Goal: Entertainment & Leisure: Consume media (video, audio)

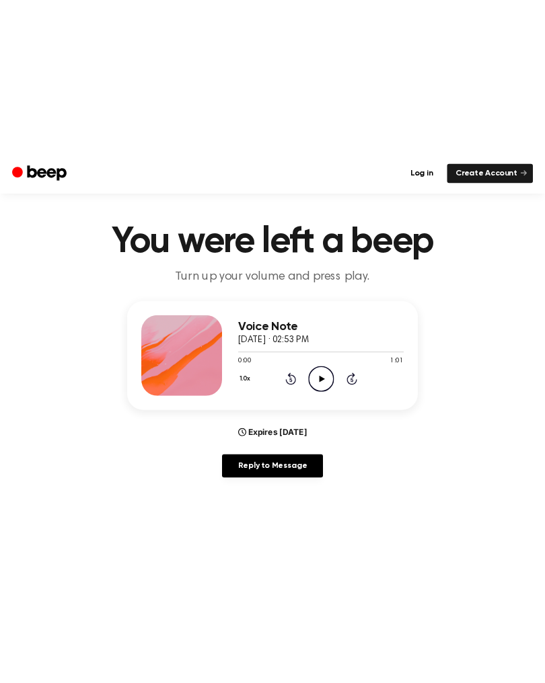
scroll to position [15, 0]
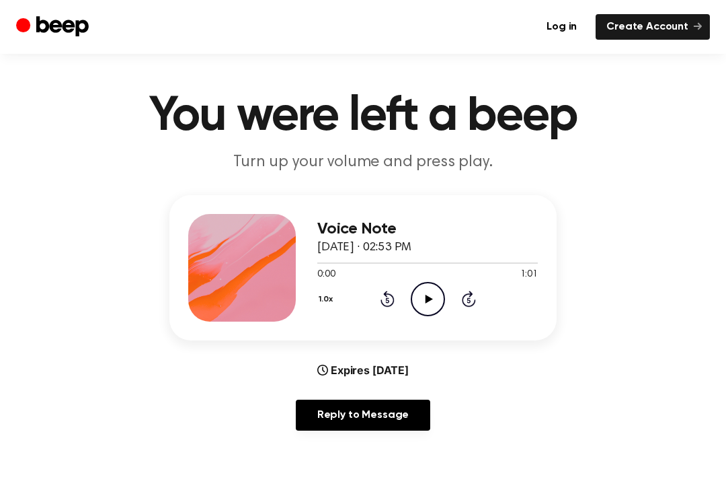
click at [441, 294] on icon "Play Audio" at bounding box center [428, 299] width 34 height 34
click at [382, 299] on icon at bounding box center [388, 298] width 14 height 16
click at [393, 292] on icon "Rewind 5 seconds" at bounding box center [387, 298] width 15 height 17
click at [374, 303] on div "1.0x Rewind 5 seconds Play Audio Skip 5 seconds" at bounding box center [427, 299] width 221 height 34
click at [370, 307] on div "1.0x Rewind 5 seconds Play Audio Skip 5 seconds" at bounding box center [427, 299] width 221 height 34
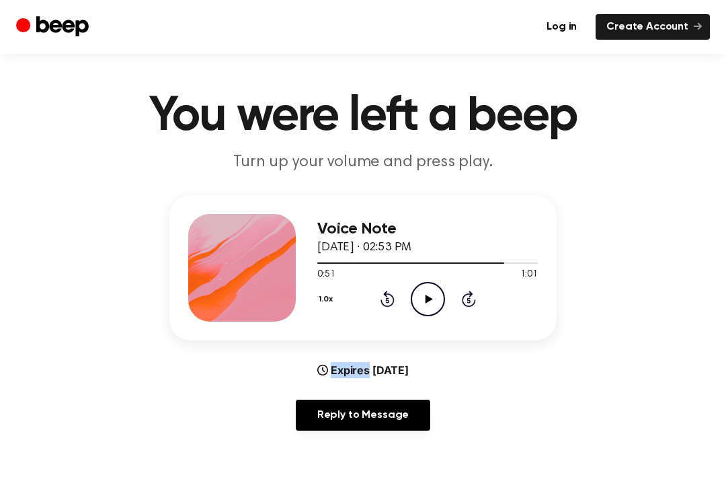
click at [376, 305] on div "1.0x Rewind 5 seconds Play Audio Skip 5 seconds" at bounding box center [427, 299] width 221 height 34
click at [381, 301] on icon at bounding box center [388, 298] width 14 height 16
click at [378, 302] on div "1.0x Rewind 5 seconds Play Audio Skip 5 seconds" at bounding box center [427, 299] width 221 height 34
click at [389, 490] on main "You were left a beep Turn up your volume and press play. Voice Note [DATE] · 02…" at bounding box center [363, 418] width 726 height 867
click at [373, 294] on div "1.0x Rewind 5 seconds Play Audio Skip 5 seconds" at bounding box center [427, 299] width 221 height 34
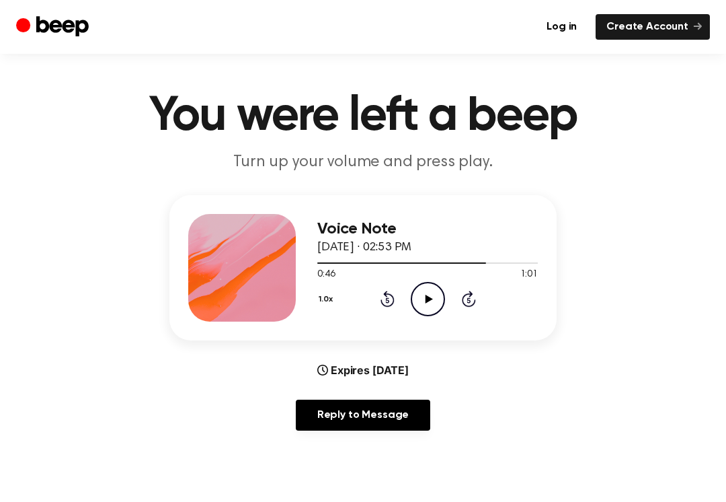
click at [373, 293] on div "1.0x Rewind 5 seconds Play Audio Skip 5 seconds" at bounding box center [427, 299] width 221 height 34
click at [383, 295] on icon "Rewind 5 seconds" at bounding box center [387, 298] width 15 height 17
click at [390, 294] on icon at bounding box center [388, 298] width 14 height 16
click at [389, 295] on icon "Rewind 5 seconds" at bounding box center [387, 298] width 15 height 17
click at [389, 298] on icon at bounding box center [386, 300] width 3 height 5
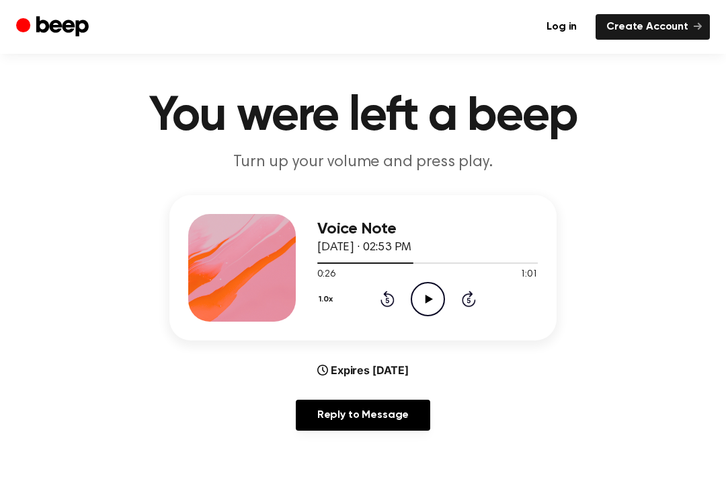
click at [388, 297] on icon "Rewind 5 seconds" at bounding box center [387, 298] width 15 height 17
click at [384, 298] on icon "Rewind 5 seconds" at bounding box center [387, 298] width 15 height 17
click at [383, 297] on icon "Rewind 5 seconds" at bounding box center [387, 298] width 15 height 17
click at [392, 294] on icon at bounding box center [388, 298] width 14 height 16
click at [383, 294] on icon "Rewind 5 seconds" at bounding box center [387, 298] width 15 height 17
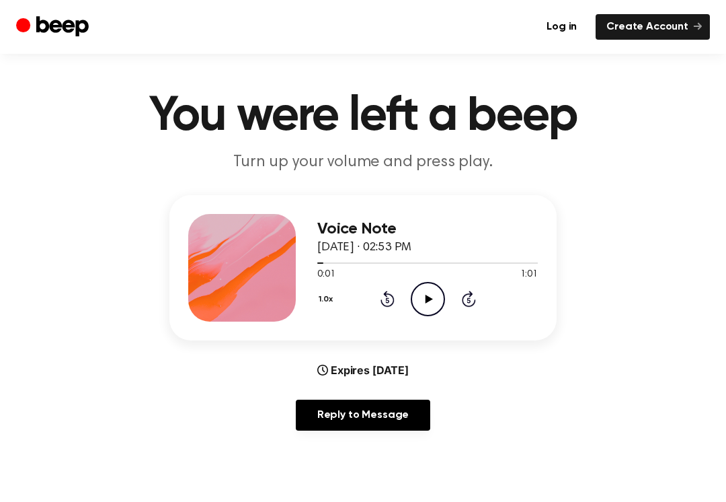
click at [378, 292] on div "1.0x Rewind 5 seconds Play Audio Skip 5 seconds" at bounding box center [427, 299] width 221 height 34
click at [378, 294] on div "1.0x Rewind 5 seconds Play Audio Skip 5 seconds" at bounding box center [427, 299] width 221 height 34
click at [381, 298] on icon "Rewind 5 seconds" at bounding box center [387, 298] width 15 height 17
click at [386, 296] on icon at bounding box center [388, 298] width 14 height 16
click at [428, 303] on icon "Play Audio" at bounding box center [428, 299] width 34 height 34
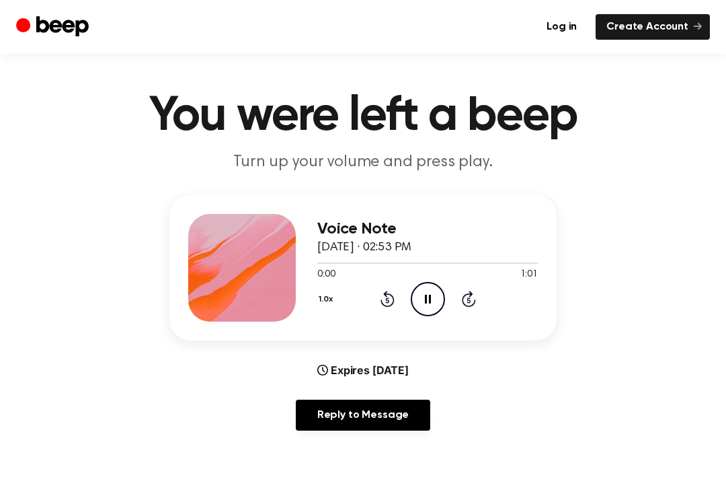
click at [432, 286] on icon "Pause Audio" at bounding box center [428, 299] width 34 height 34
click at [421, 259] on div at bounding box center [427, 262] width 221 height 11
click at [438, 291] on icon "Play Audio" at bounding box center [428, 299] width 34 height 34
click at [401, 293] on div "1.0x Rewind 5 seconds Pause Audio Skip 5 seconds" at bounding box center [427, 299] width 221 height 34
click at [424, 296] on icon "Pause Audio" at bounding box center [428, 299] width 34 height 34
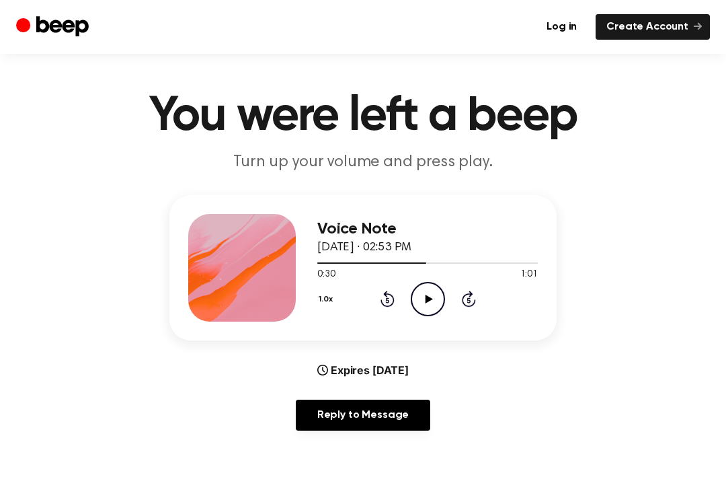
click at [389, 290] on icon "Rewind 5 seconds" at bounding box center [387, 298] width 15 height 17
click at [388, 290] on icon "Rewind 5 seconds" at bounding box center [387, 298] width 15 height 17
click at [372, 290] on div "1.0x Rewind 5 seconds Play Audio Skip 5 seconds" at bounding box center [427, 299] width 221 height 34
click at [382, 294] on icon "Rewind 5 seconds" at bounding box center [387, 298] width 15 height 17
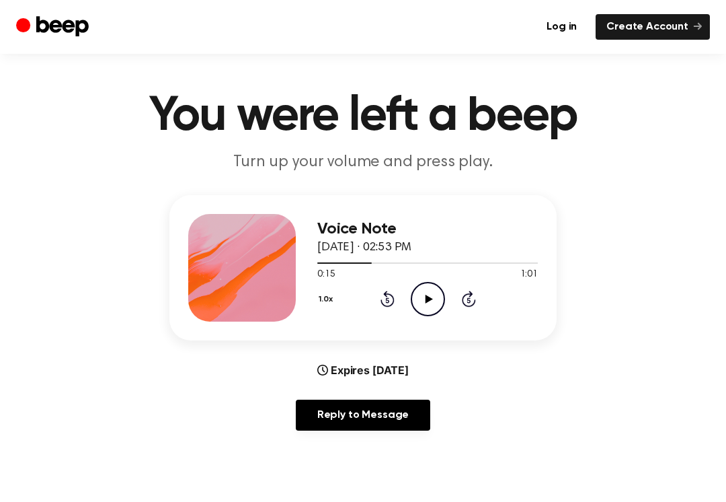
click at [376, 295] on div "1.0x Rewind 5 seconds Play Audio Skip 5 seconds" at bounding box center [427, 299] width 221 height 34
click at [376, 294] on div "1.0x Rewind 5 seconds Play Audio Skip 5 seconds" at bounding box center [427, 299] width 221 height 34
click at [381, 297] on icon "Rewind 5 seconds" at bounding box center [387, 298] width 15 height 17
click at [374, 296] on div "1.0x Rewind 5 seconds Play Audio Skip 5 seconds" at bounding box center [427, 299] width 221 height 34
click at [373, 298] on div "1.0x Rewind 5 seconds Play Audio Skip 5 seconds" at bounding box center [427, 299] width 221 height 34
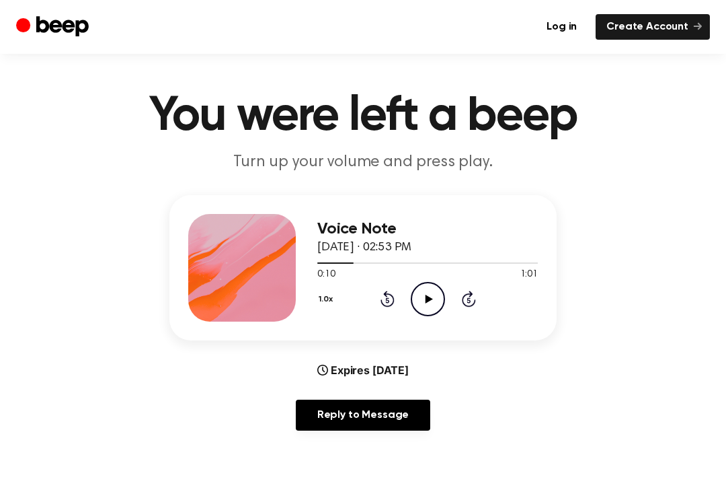
click at [373, 298] on div "1.0x Rewind 5 seconds Play Audio Skip 5 seconds" at bounding box center [427, 299] width 221 height 34
click at [380, 299] on icon "Rewind 5 seconds" at bounding box center [387, 298] width 15 height 17
click at [377, 297] on div "1.0x Rewind 5 seconds Play Audio Skip 5 seconds" at bounding box center [427, 299] width 221 height 34
click at [376, 297] on div "1.0x Rewind 5 seconds Play Audio Skip 5 seconds" at bounding box center [427, 299] width 221 height 34
click at [376, 296] on div "1.0x Rewind 5 seconds Play Audio Skip 5 seconds" at bounding box center [427, 299] width 221 height 34
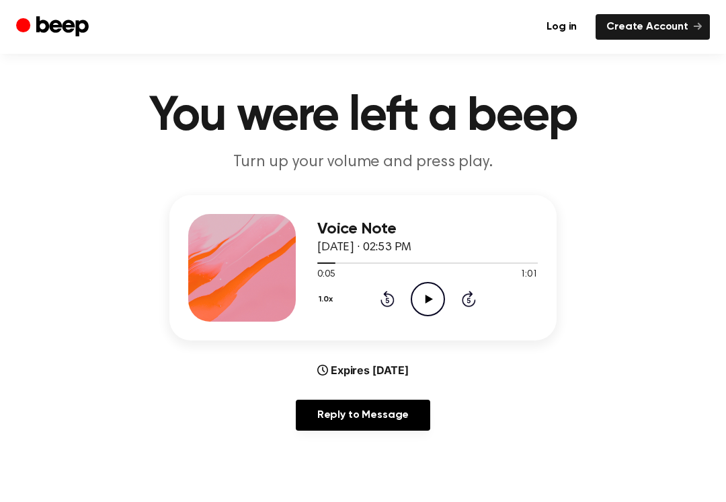
click at [376, 298] on div "1.0x Rewind 5 seconds Play Audio Skip 5 seconds" at bounding box center [427, 299] width 221 height 34
click at [365, 296] on div "1.0x Rewind 5 seconds Play Audio Skip 5 seconds" at bounding box center [427, 299] width 221 height 34
click at [364, 296] on div "1.0x Rewind 5 seconds Play Audio Skip 5 seconds" at bounding box center [427, 299] width 221 height 34
click at [374, 301] on div "1.0x Rewind 5 seconds Play Audio Skip 5 seconds" at bounding box center [427, 299] width 221 height 34
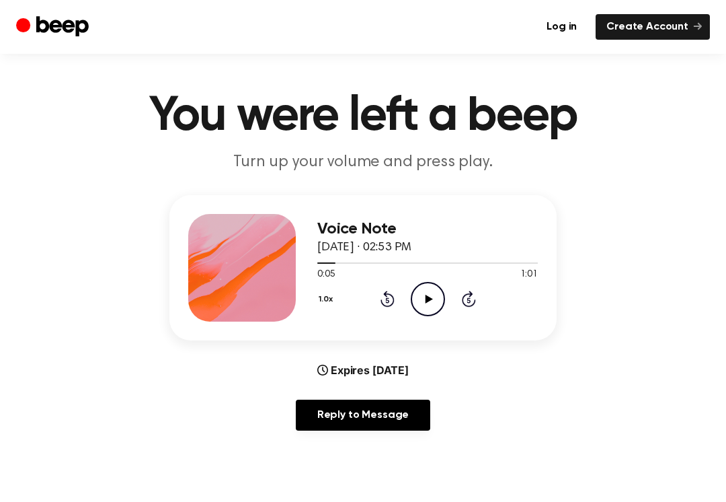
click at [374, 301] on div "1.0x Rewind 5 seconds Play Audio Skip 5 seconds" at bounding box center [427, 299] width 221 height 34
click at [376, 301] on div "1.0x Rewind 5 seconds Play Audio Skip 5 seconds" at bounding box center [427, 299] width 221 height 34
click at [381, 301] on icon at bounding box center [388, 298] width 14 height 16
click at [378, 298] on div "1.0x Rewind 5 seconds Play Audio Skip 5 seconds" at bounding box center [427, 299] width 221 height 34
click at [391, 301] on icon "Rewind 5 seconds" at bounding box center [387, 298] width 15 height 17
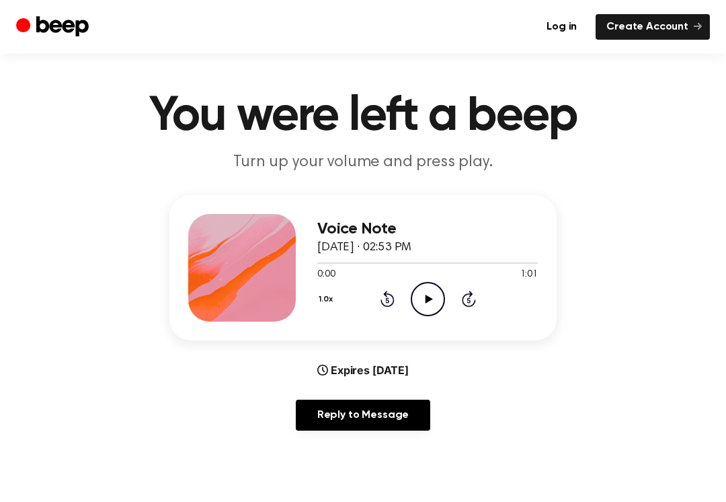
click at [370, 298] on div "1.0x Rewind 5 seconds Play Audio Skip 5 seconds" at bounding box center [427, 299] width 221 height 34
click at [370, 300] on div "1.0x Rewind 5 seconds Play Audio Skip 5 seconds" at bounding box center [427, 299] width 221 height 34
click at [378, 300] on div "1.0x Rewind 5 seconds Play Audio Skip 5 seconds" at bounding box center [427, 299] width 221 height 34
click at [380, 305] on icon "Rewind 5 seconds" at bounding box center [387, 298] width 15 height 17
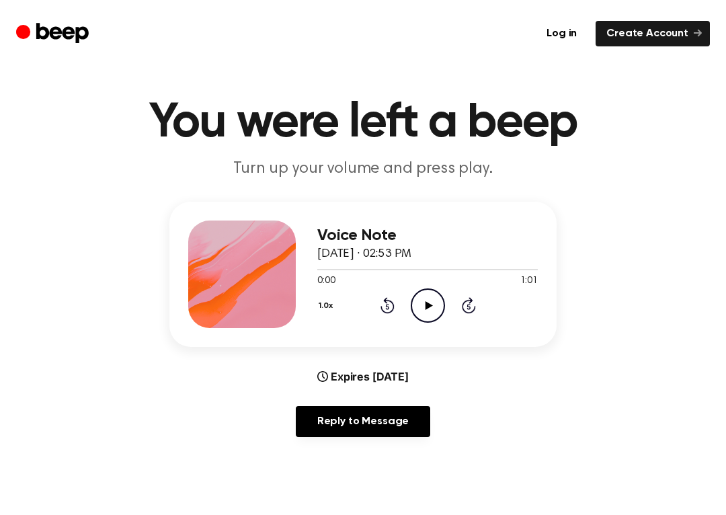
scroll to position [2, 0]
